Goal: Register for event/course

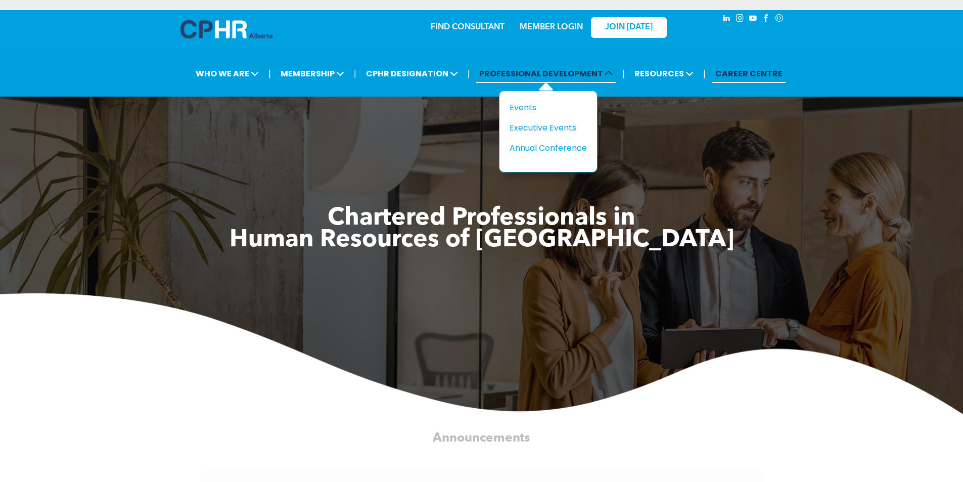
click at [540, 74] on span "PROFESSIONAL DEVELOPMENT" at bounding box center [545, 73] width 139 height 19
click at [580, 74] on span "PROFESSIONAL DEVELOPMENT" at bounding box center [545, 73] width 139 height 19
click at [604, 72] on span at bounding box center [608, 74] width 10 height 12
click at [538, 103] on div "Events" at bounding box center [544, 107] width 70 height 13
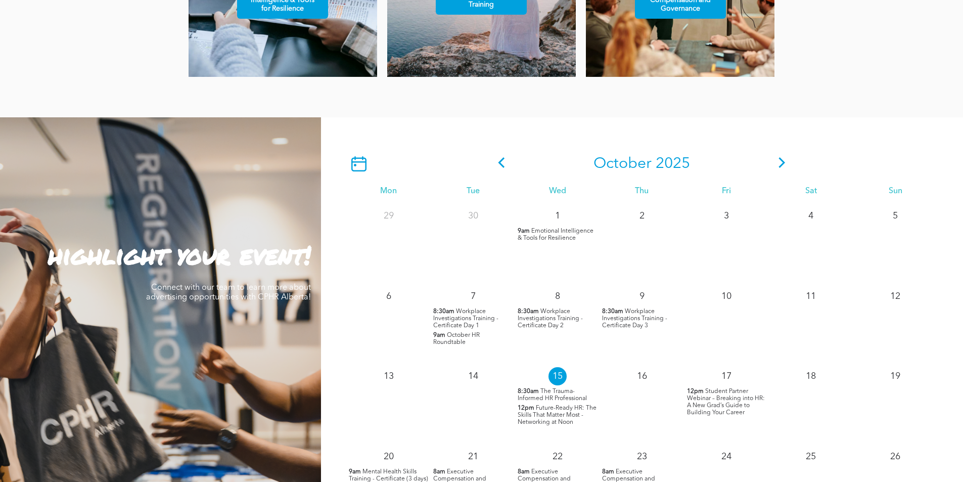
scroll to position [758, 0]
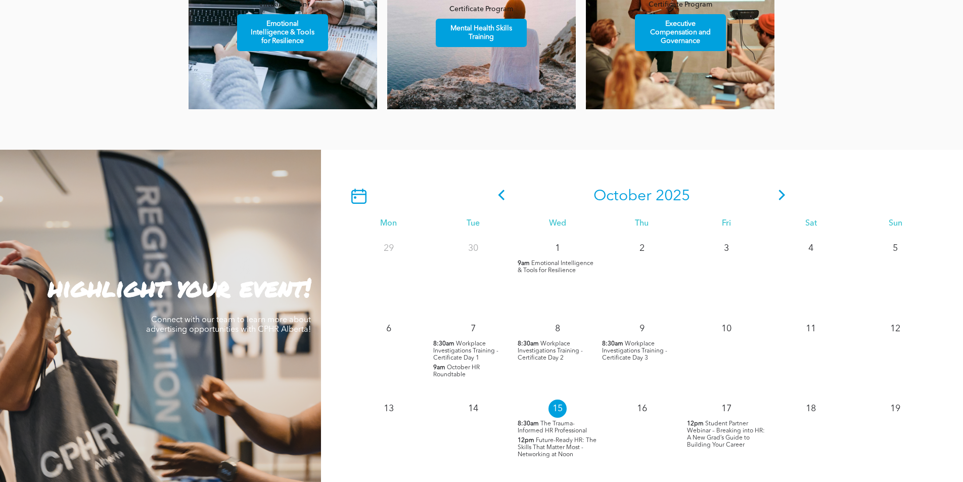
click at [778, 198] on icon at bounding box center [781, 194] width 15 height 11
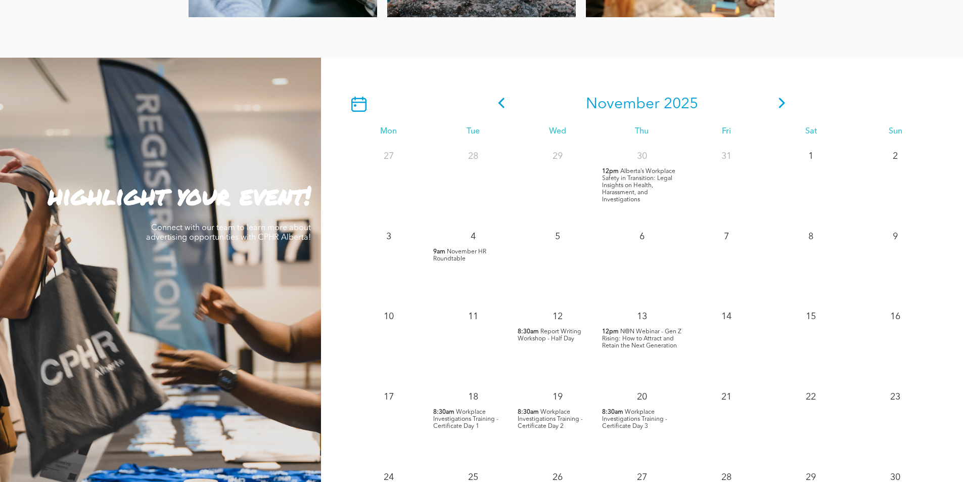
scroll to position [859, 0]
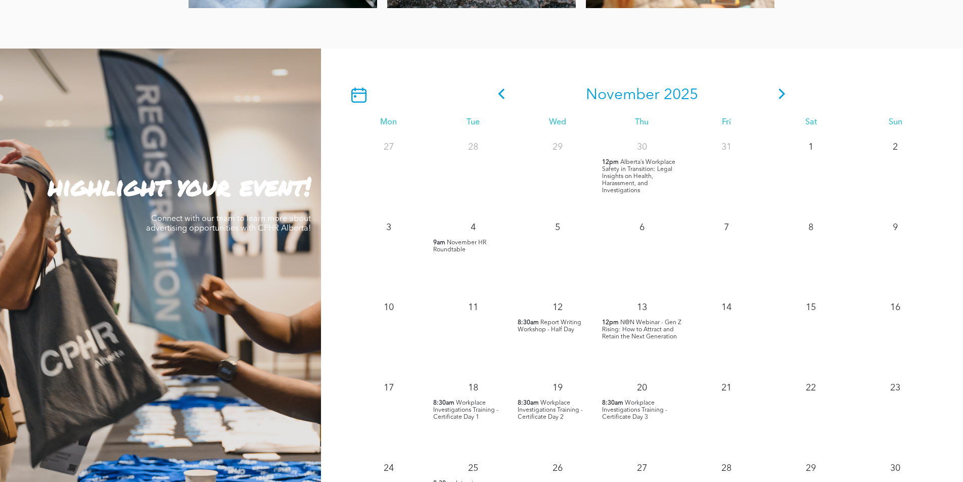
click at [458, 407] on span "Workplace Investigations Training - Certificate Day 1" at bounding box center [465, 410] width 65 height 20
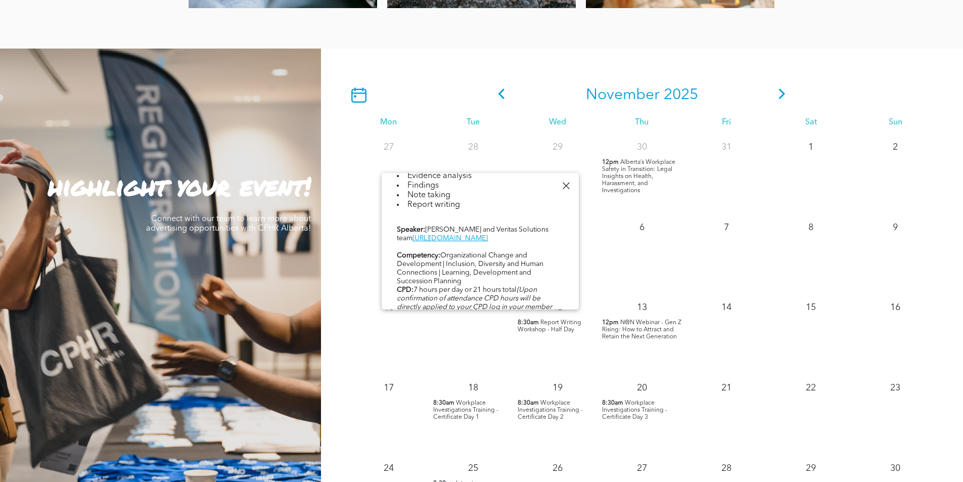
scroll to position [505, 0]
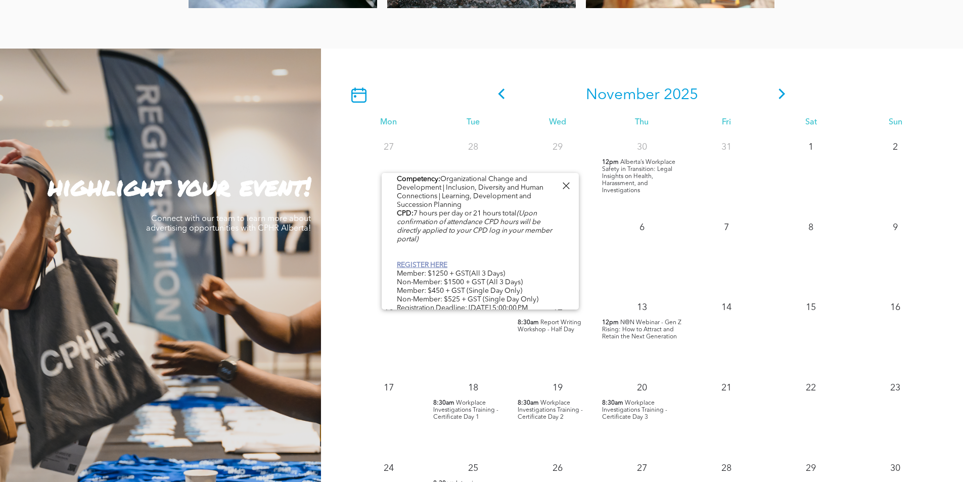
click at [427, 266] on link "REGISTER HERE" at bounding box center [422, 264] width 51 height 7
